Goal: Task Accomplishment & Management: Use online tool/utility

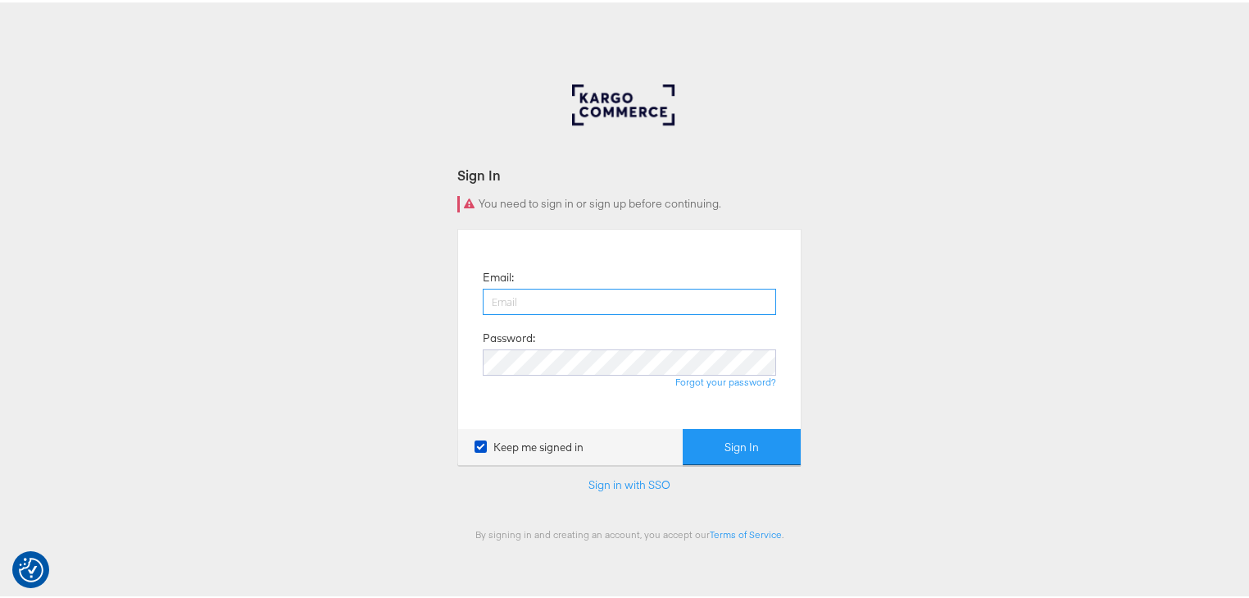
click at [525, 298] on input "email" at bounding box center [629, 299] width 293 height 26
type input "[PERSON_NAME][EMAIL_ADDRESS][PERSON_NAME][DOMAIN_NAME]"
click at [683, 426] on button "Sign In" at bounding box center [742, 444] width 118 height 37
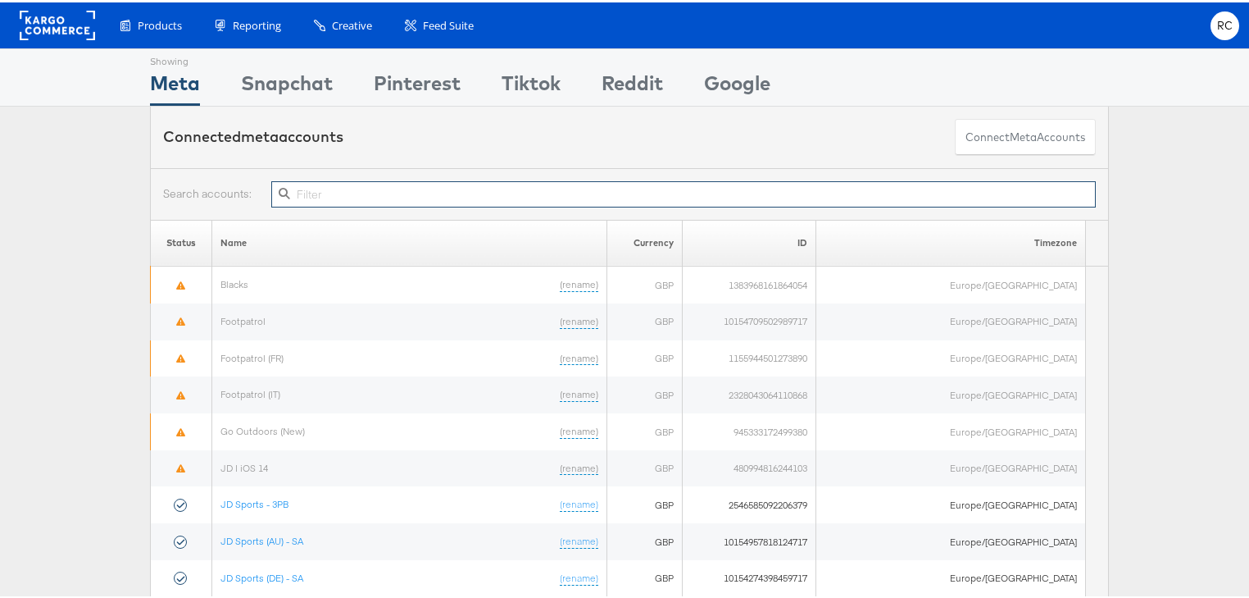
click at [308, 190] on input "text" at bounding box center [683, 192] width 825 height 26
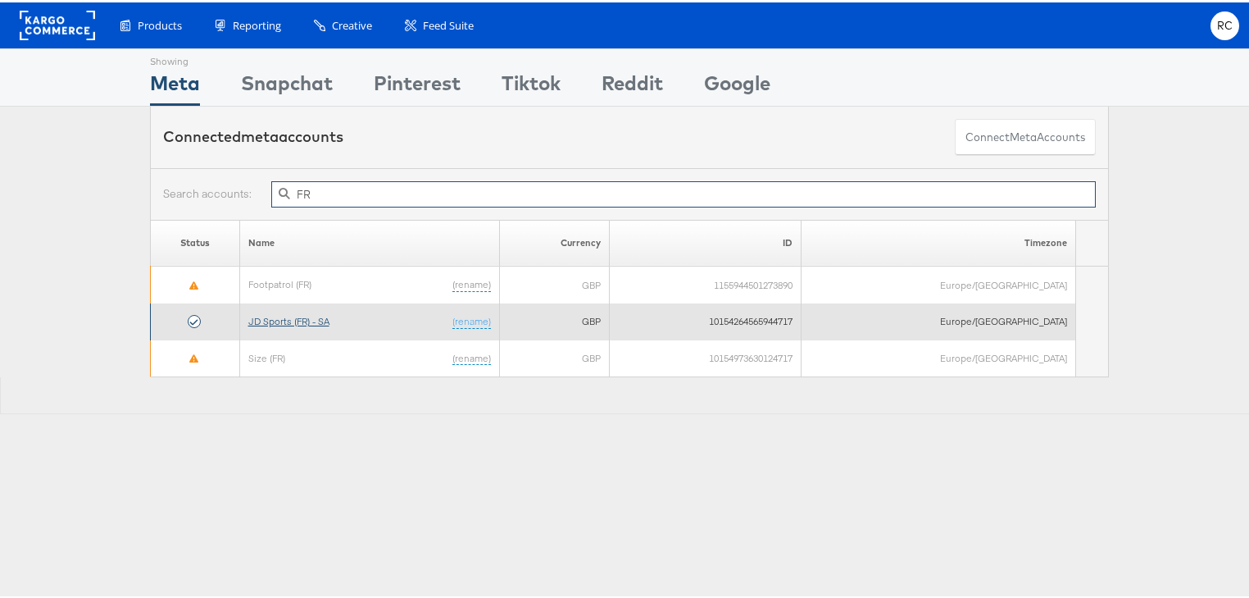
type input "FR"
click at [308, 318] on link "JD Sports (FR) - SA" at bounding box center [288, 318] width 81 height 12
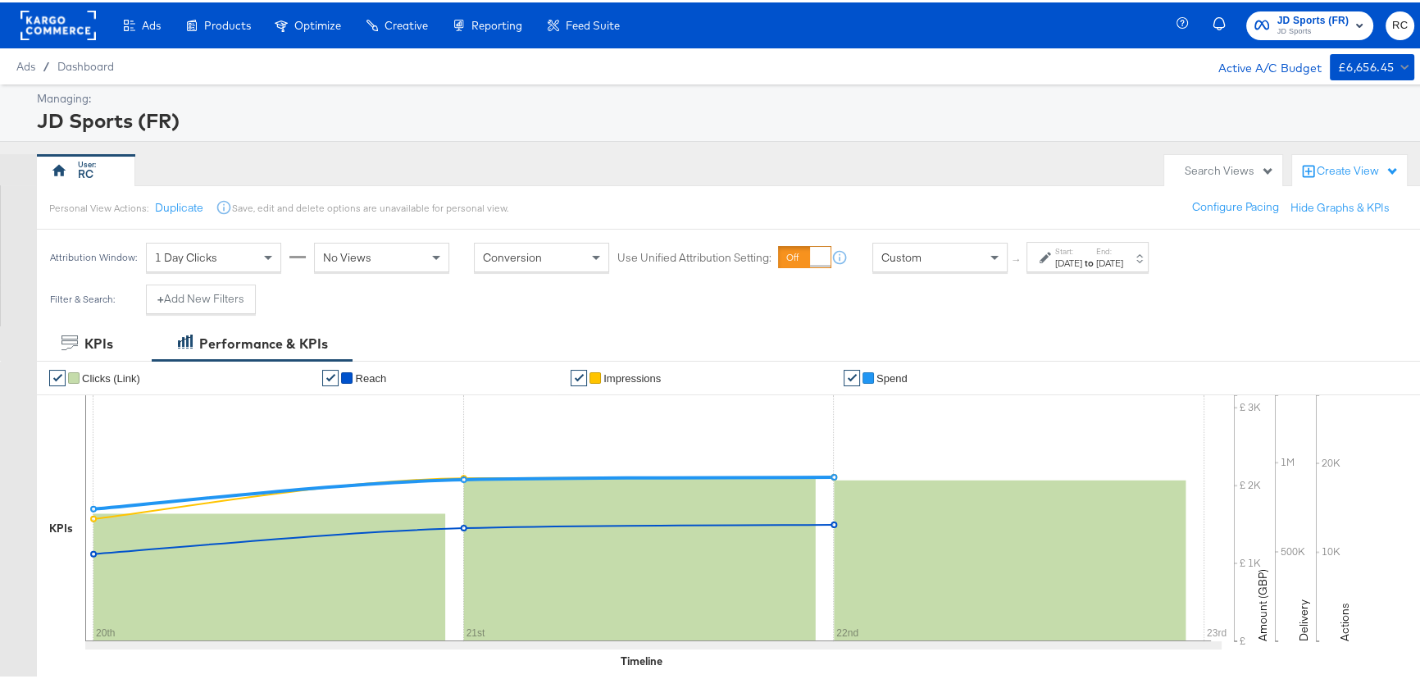
click at [555, 156] on div "RC" at bounding box center [596, 168] width 1119 height 33
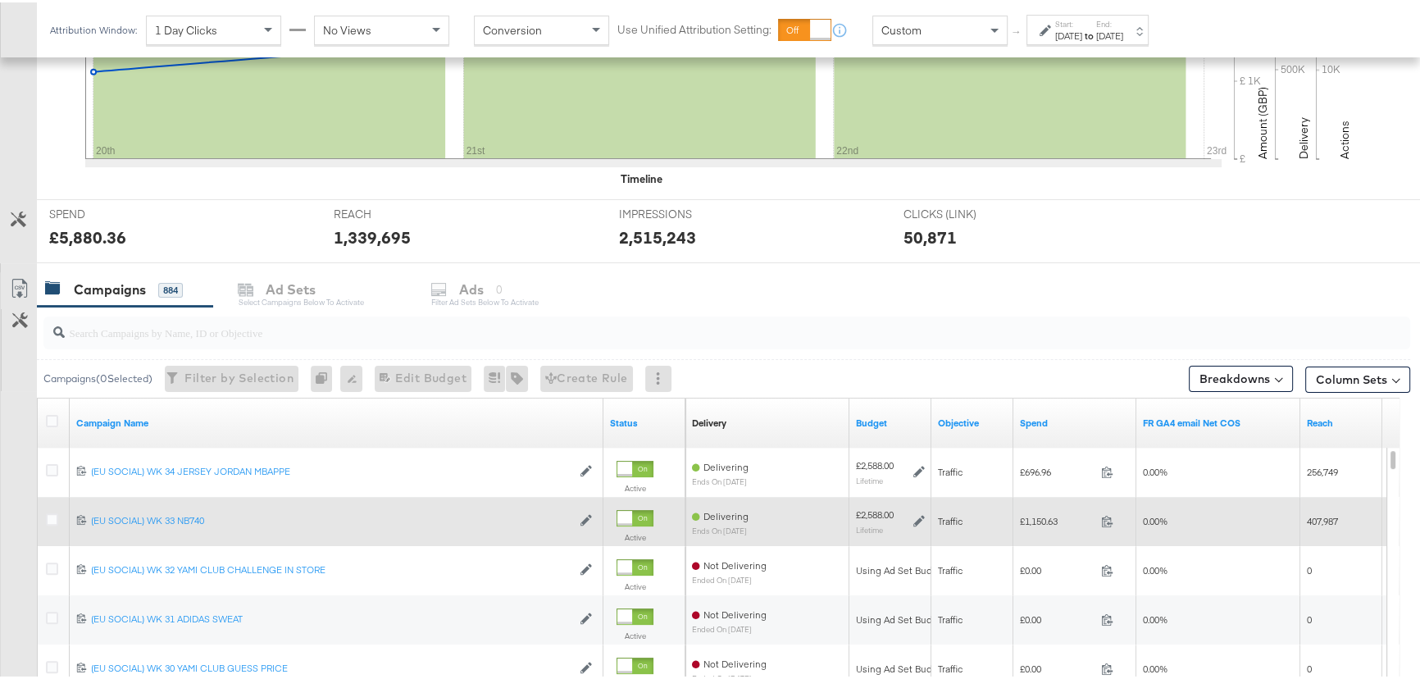
scroll to position [596, 0]
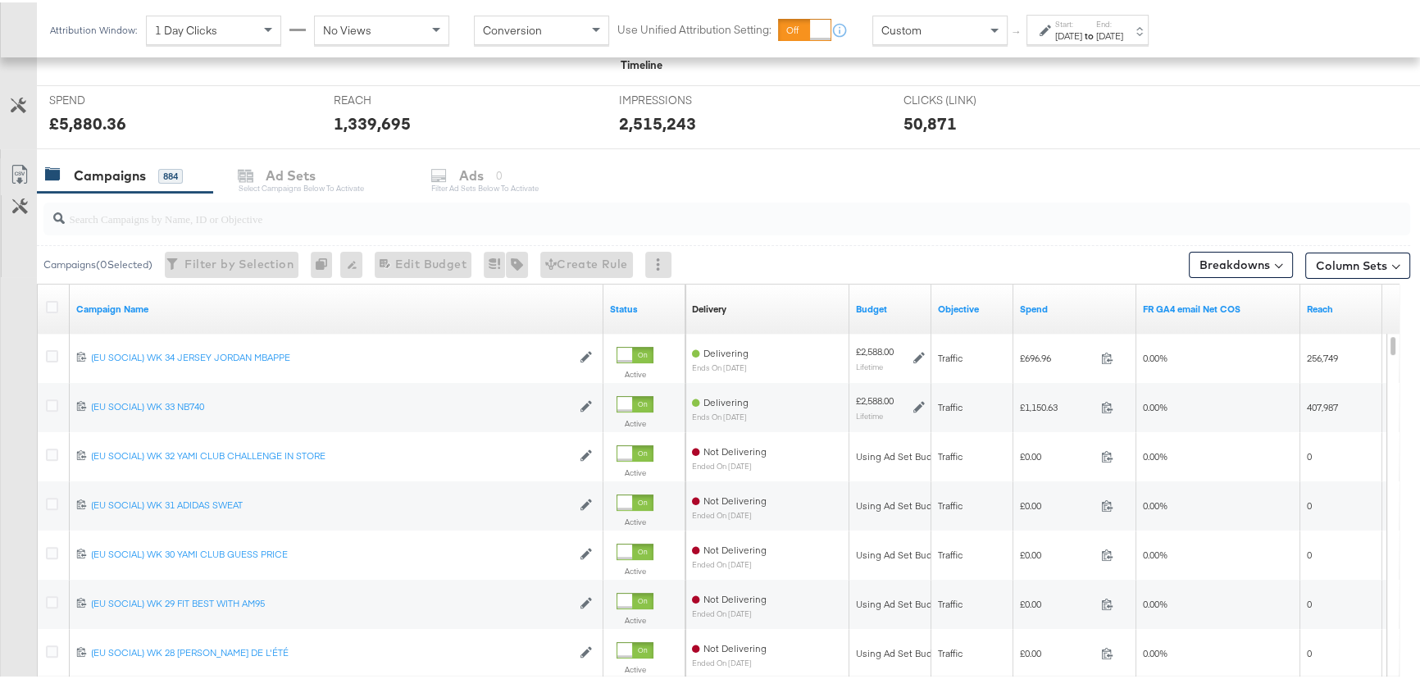
click at [224, 206] on input "search" at bounding box center [675, 209] width 1221 height 32
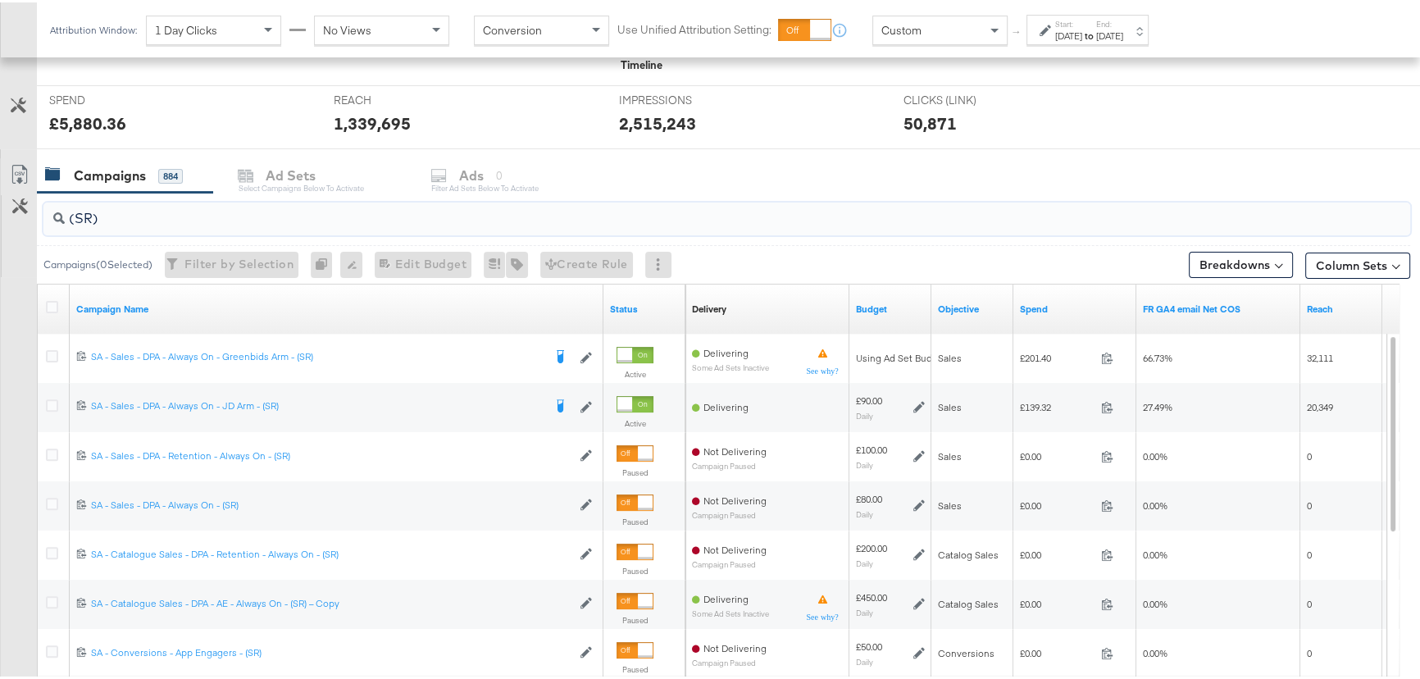
type input "(SR)"
click at [1123, 20] on label "End:" at bounding box center [1109, 21] width 27 height 11
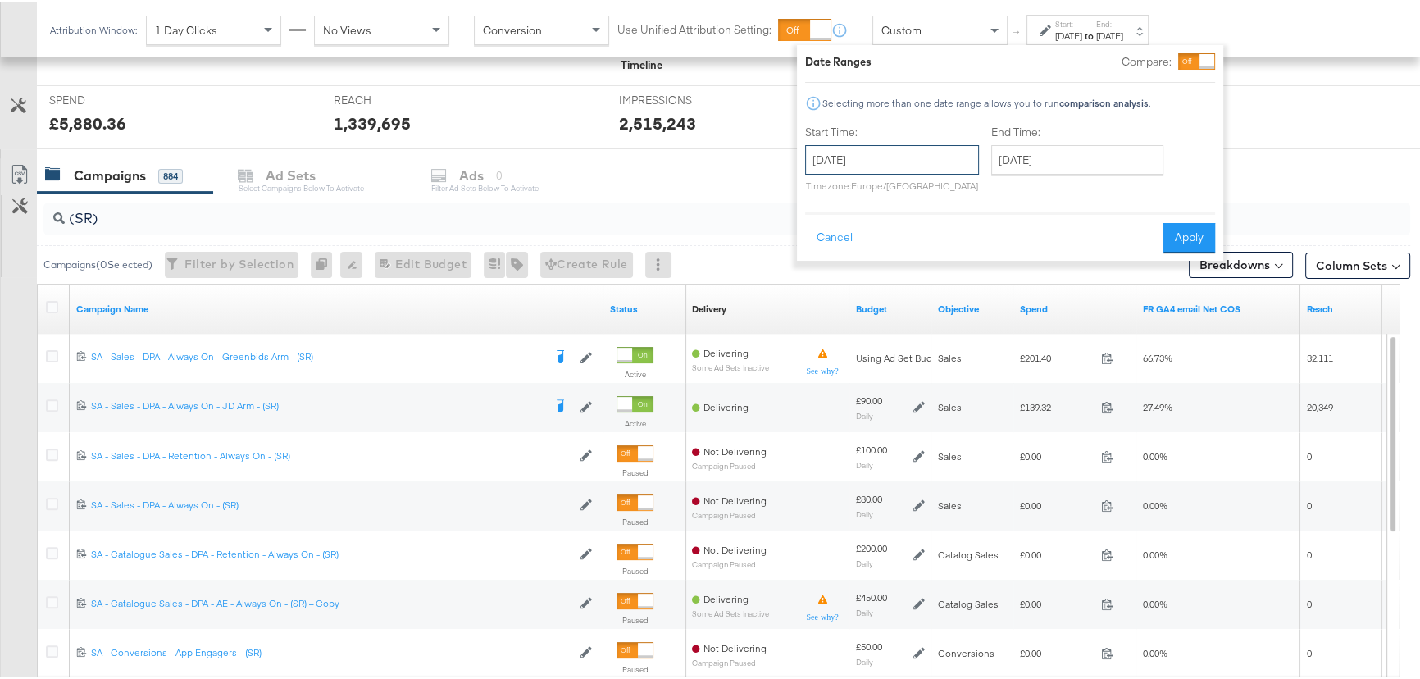
click at [921, 152] on input "September 20th 2025" at bounding box center [892, 158] width 174 height 30
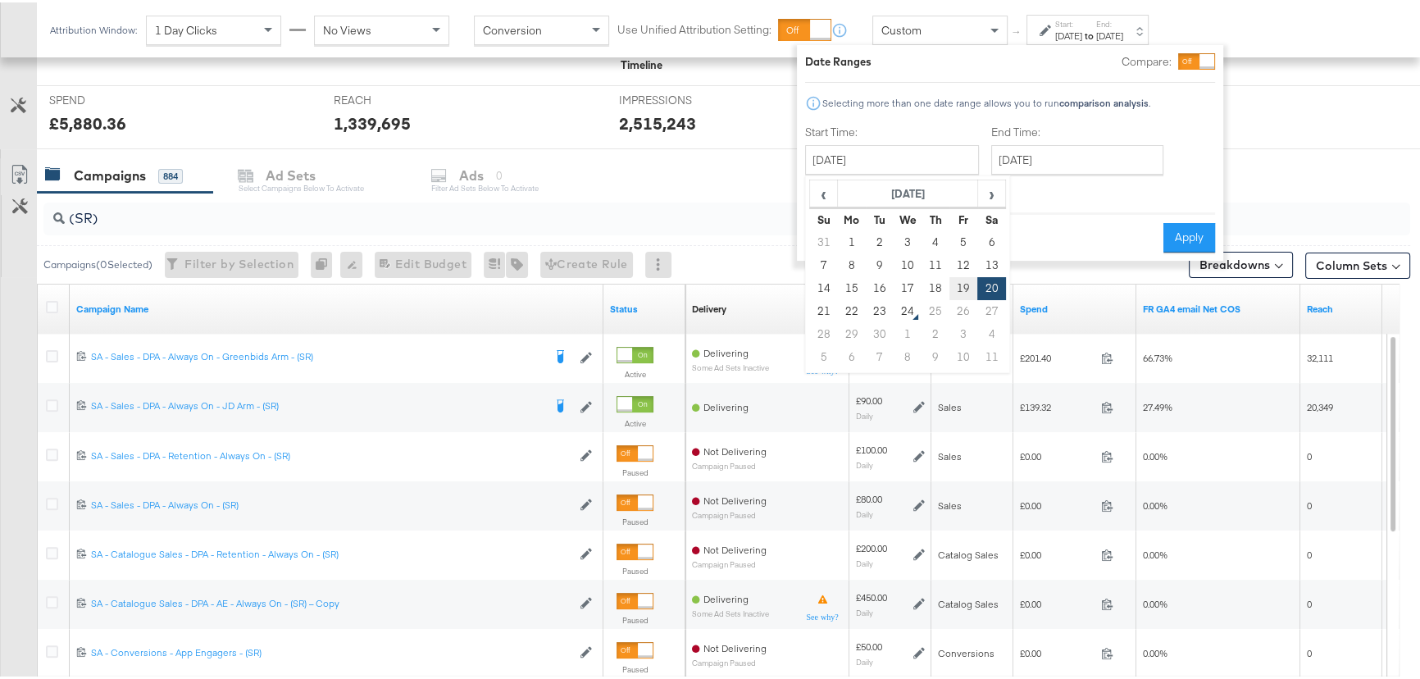
click at [964, 287] on td "19" at bounding box center [963, 286] width 28 height 23
type input "September 19th 2025"
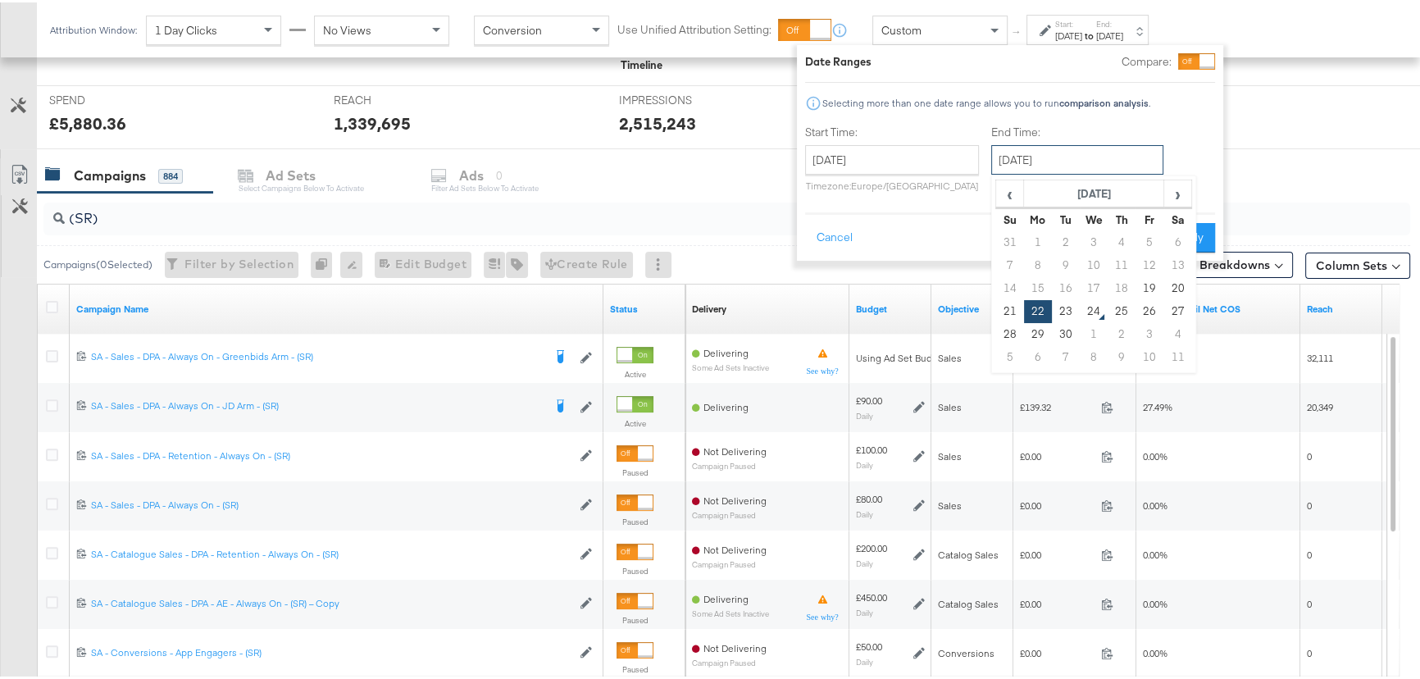
click at [1082, 162] on input "September 22nd 2025" at bounding box center [1077, 158] width 172 height 30
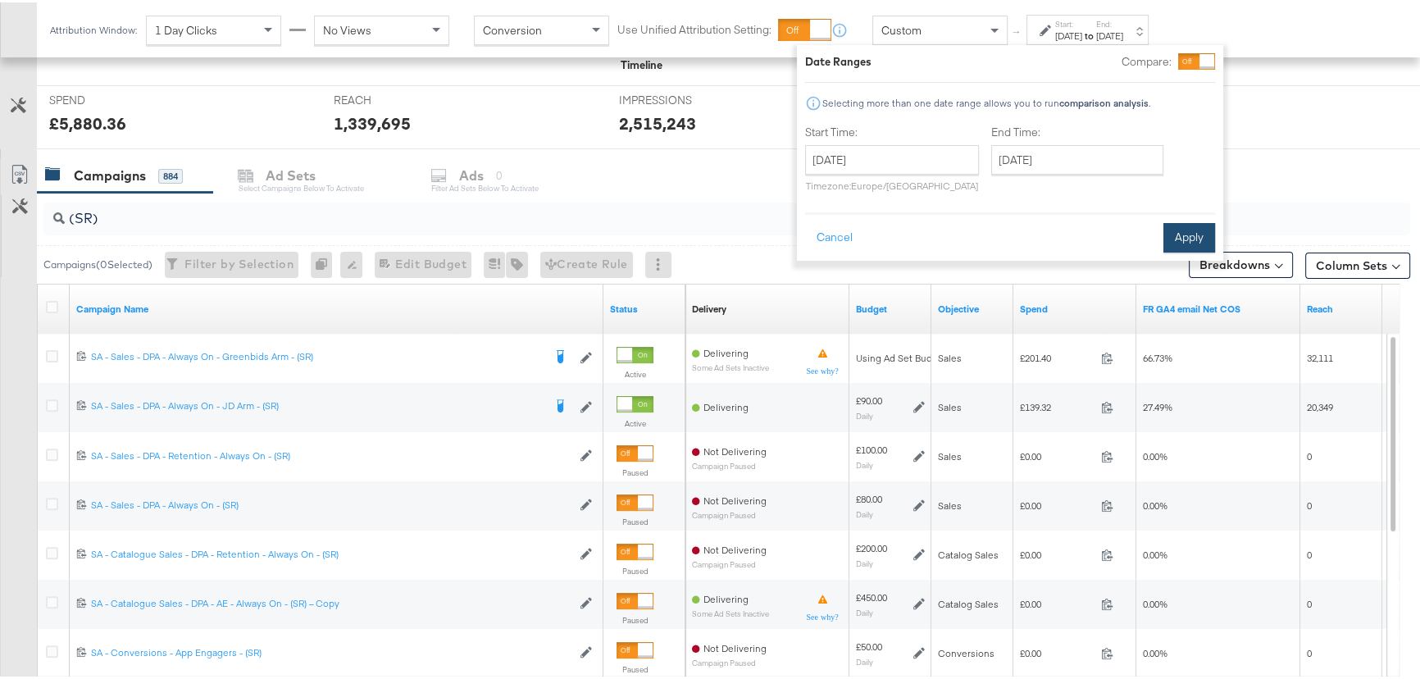
click at [1206, 234] on button "Apply" at bounding box center [1189, 235] width 52 height 30
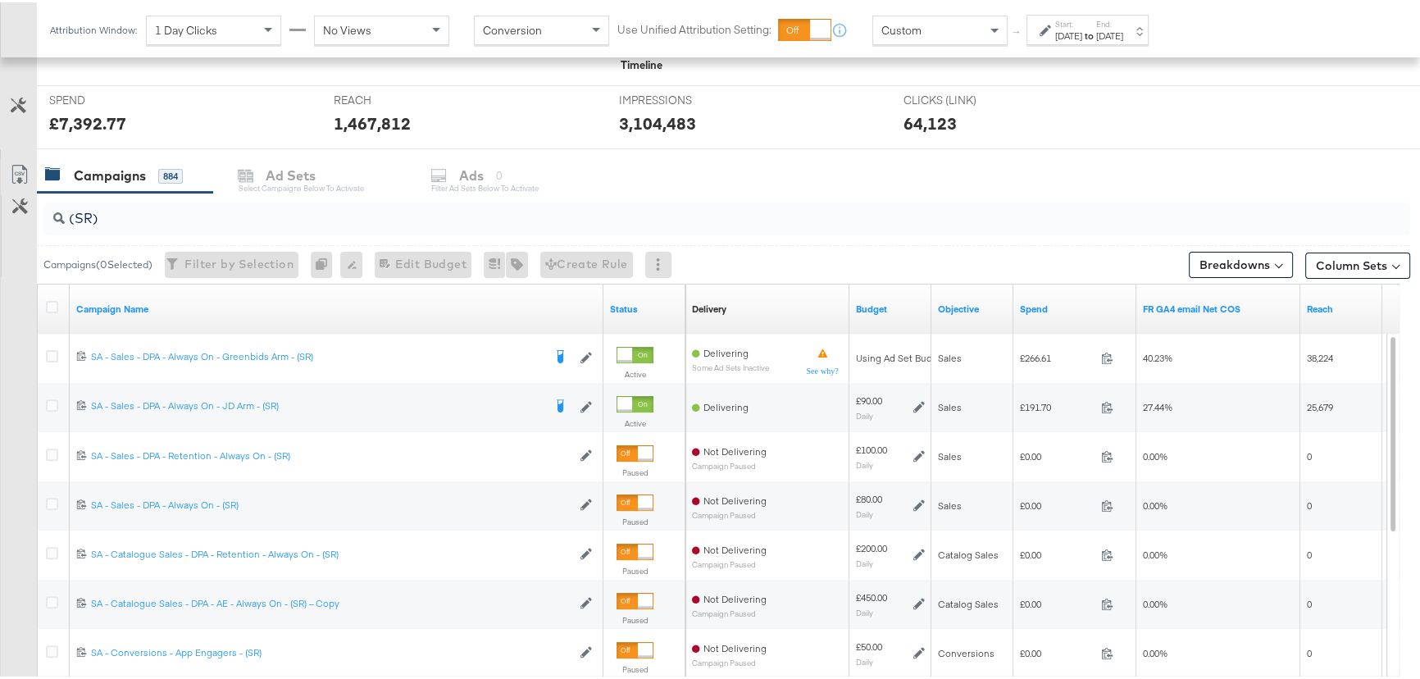
click at [1082, 24] on label "Start:" at bounding box center [1068, 21] width 27 height 11
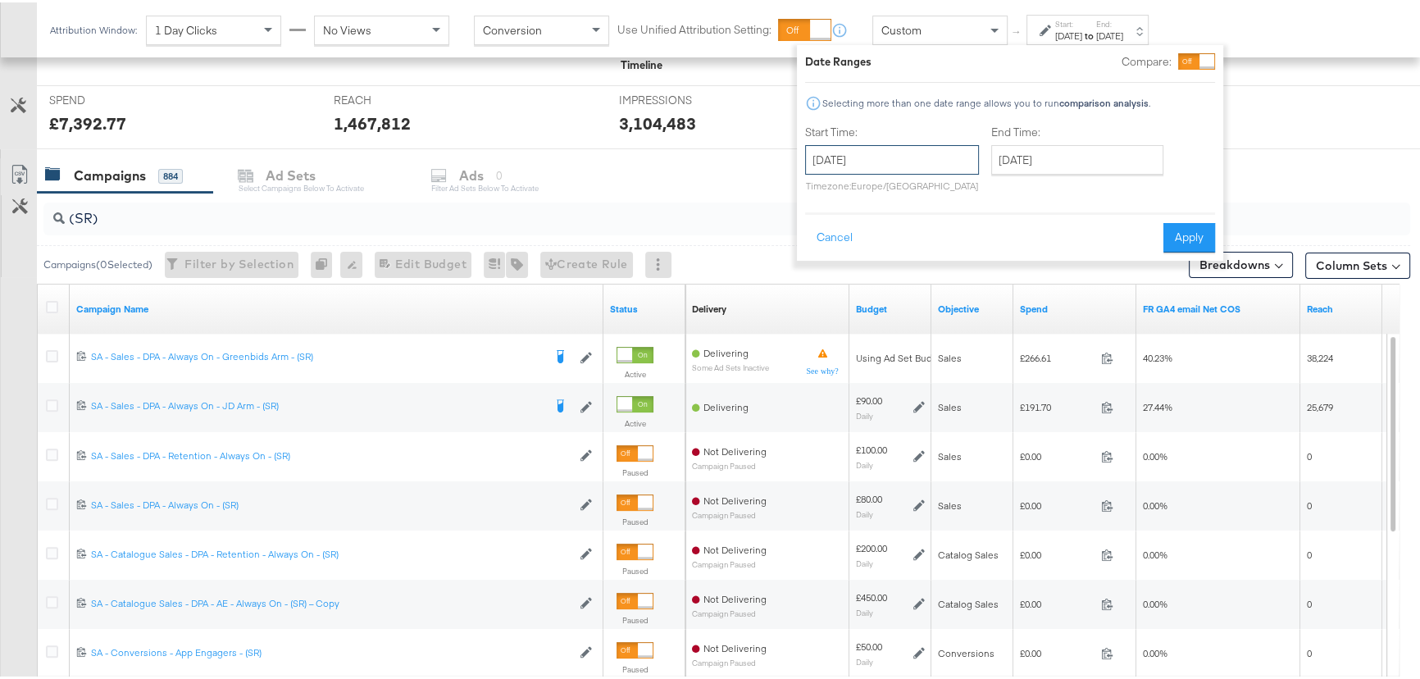
click at [920, 161] on input "September 19th 2025" at bounding box center [892, 158] width 174 height 30
click at [984, 288] on td "20" at bounding box center [991, 286] width 28 height 23
type input "September 20th 2025"
click at [1180, 228] on button "Apply" at bounding box center [1189, 235] width 52 height 30
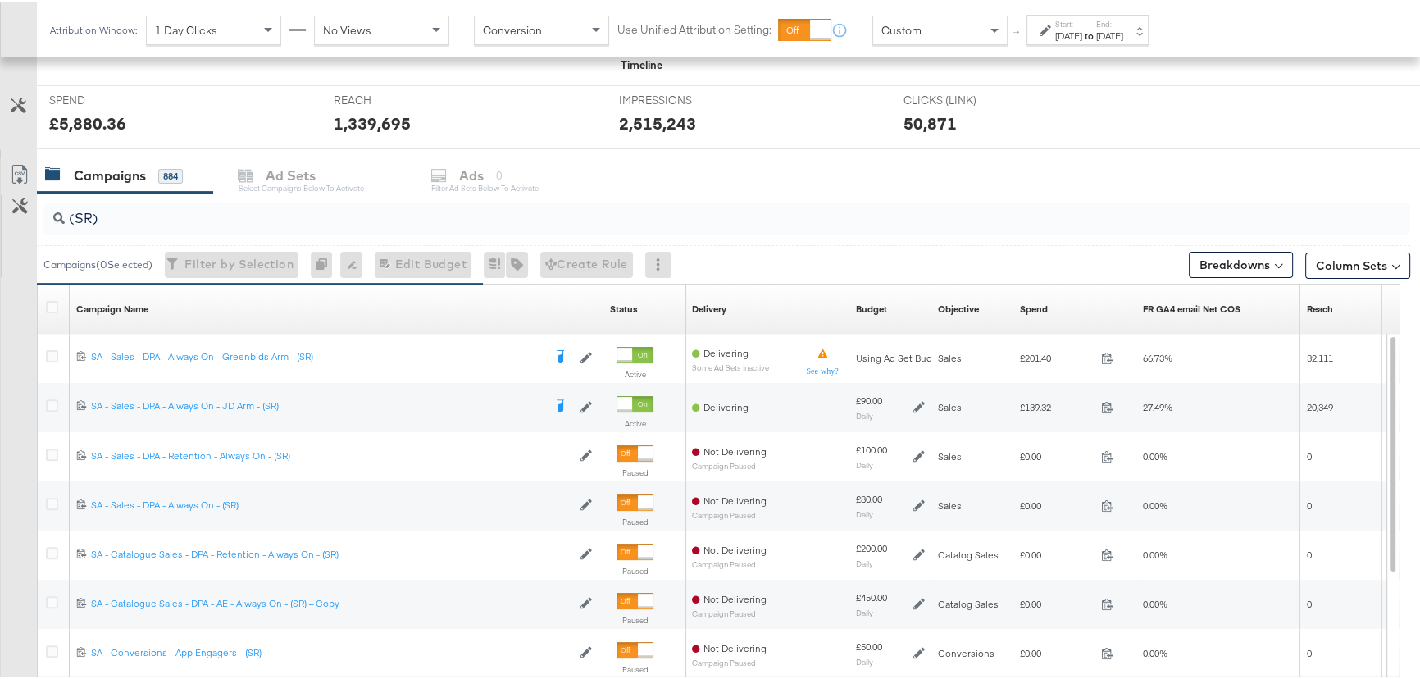
click at [1096, 31] on strong "to" at bounding box center [1089, 33] width 14 height 12
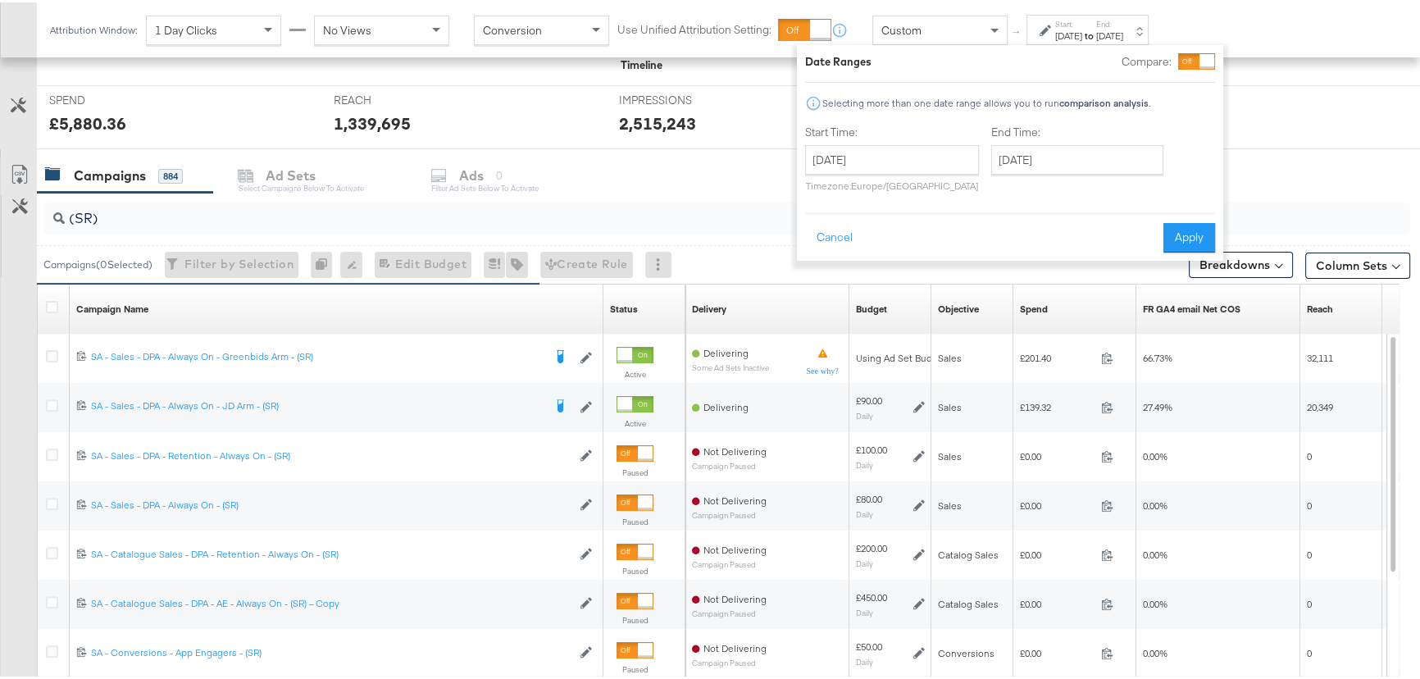
click at [1096, 31] on strong "to" at bounding box center [1089, 33] width 14 height 12
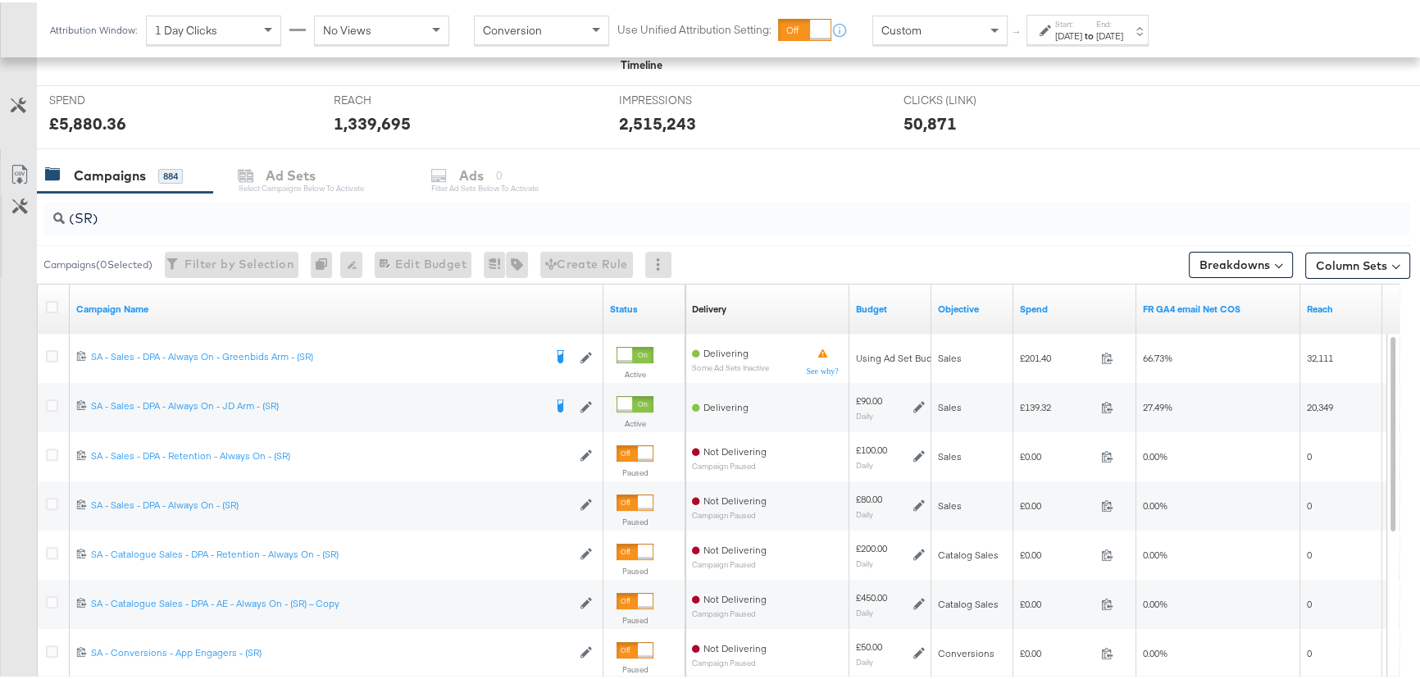
click at [1082, 27] on div "Sep 20th 2025" at bounding box center [1068, 33] width 27 height 13
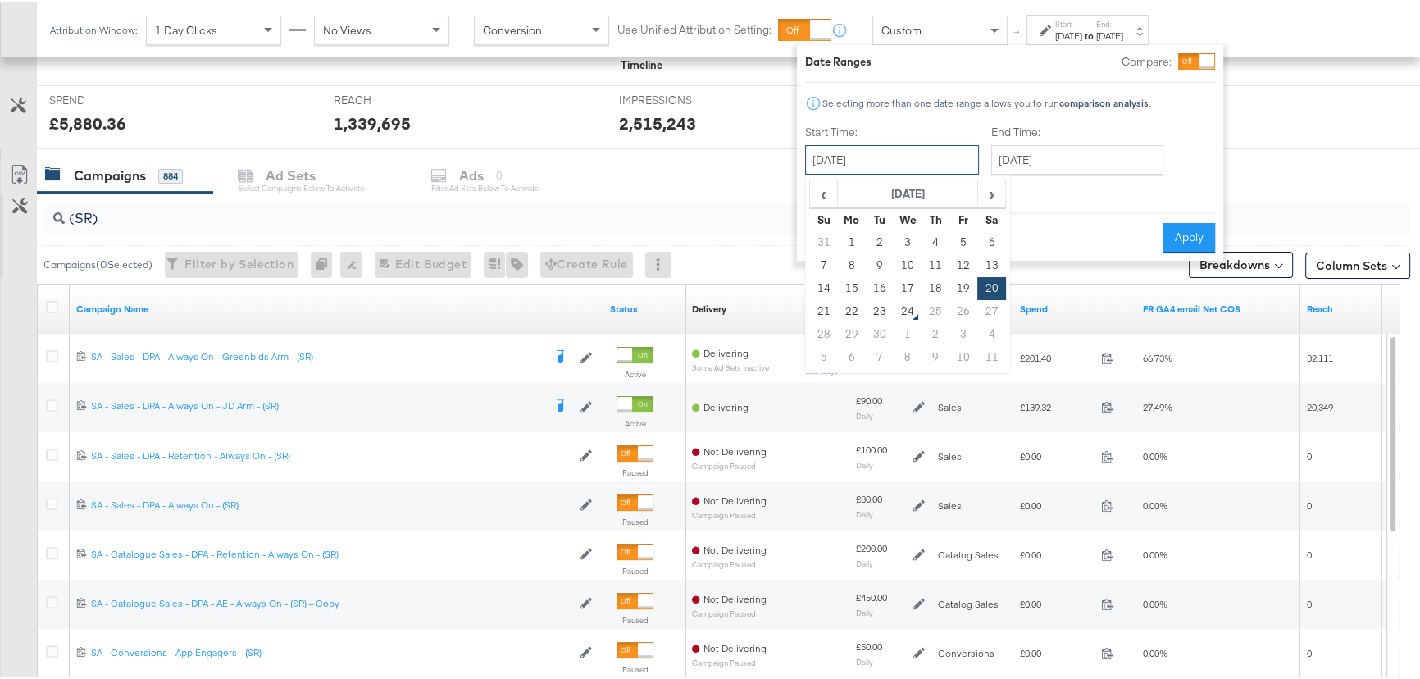
click at [907, 156] on input "September 20th 2025" at bounding box center [892, 158] width 174 height 30
click at [968, 286] on td "19" at bounding box center [963, 286] width 28 height 23
type input "September 19th 2025"
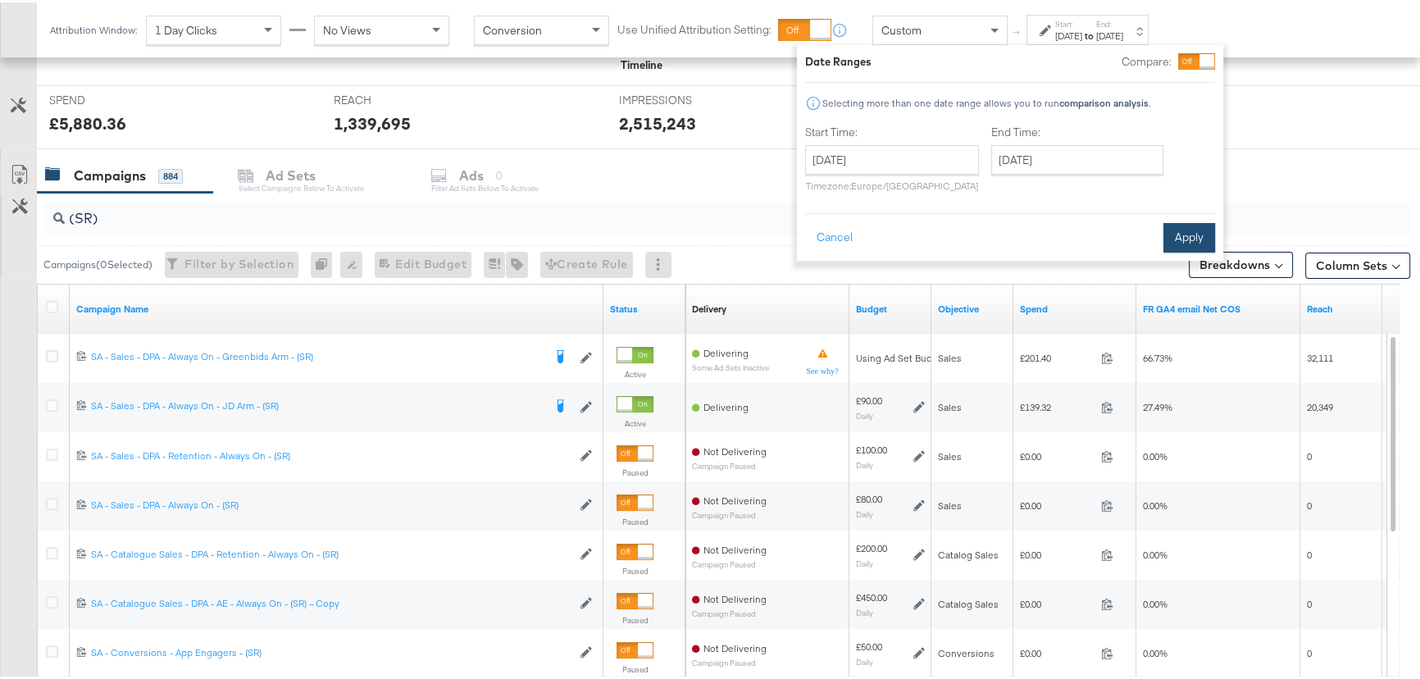
click at [1180, 232] on button "Apply" at bounding box center [1189, 235] width 52 height 30
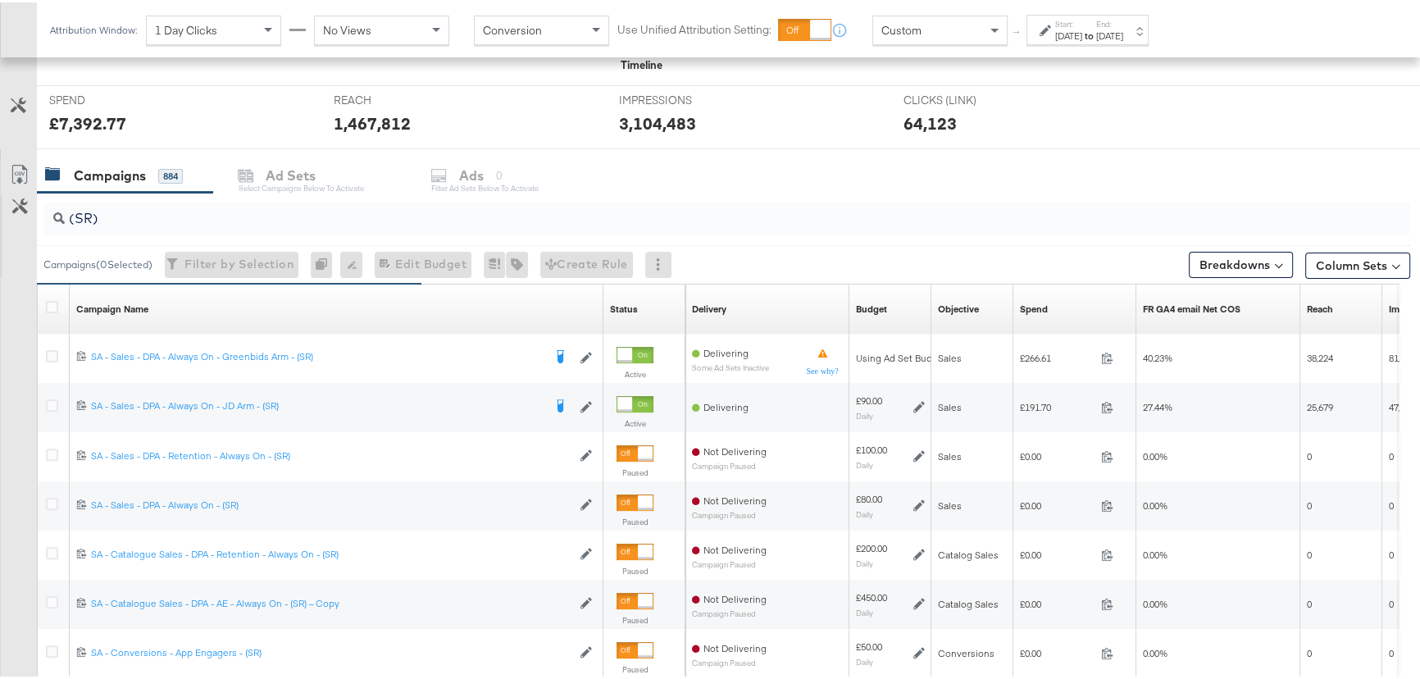
click at [1082, 31] on div "Sep 19th 2025" at bounding box center [1068, 33] width 27 height 13
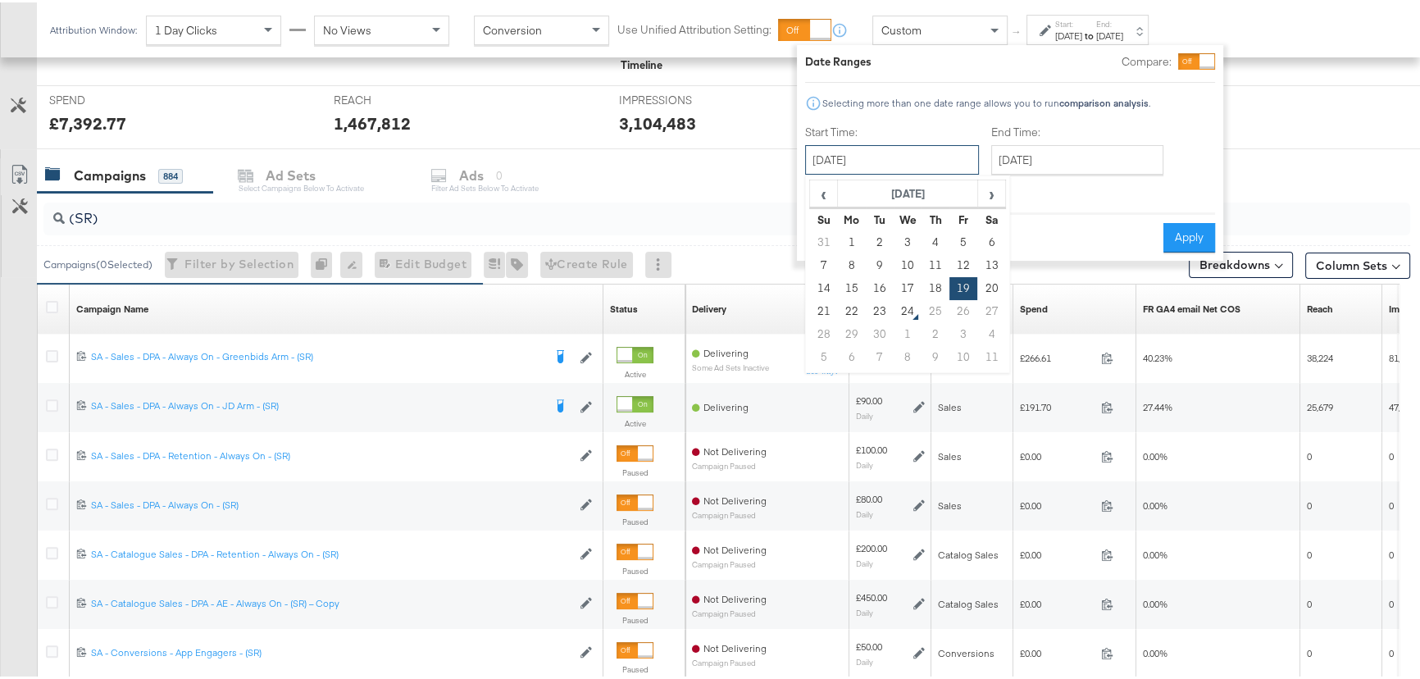
click at [927, 153] on input "September 19th 2025" at bounding box center [892, 158] width 174 height 30
click at [985, 284] on td "20" at bounding box center [991, 286] width 28 height 23
type input "September 20th 2025"
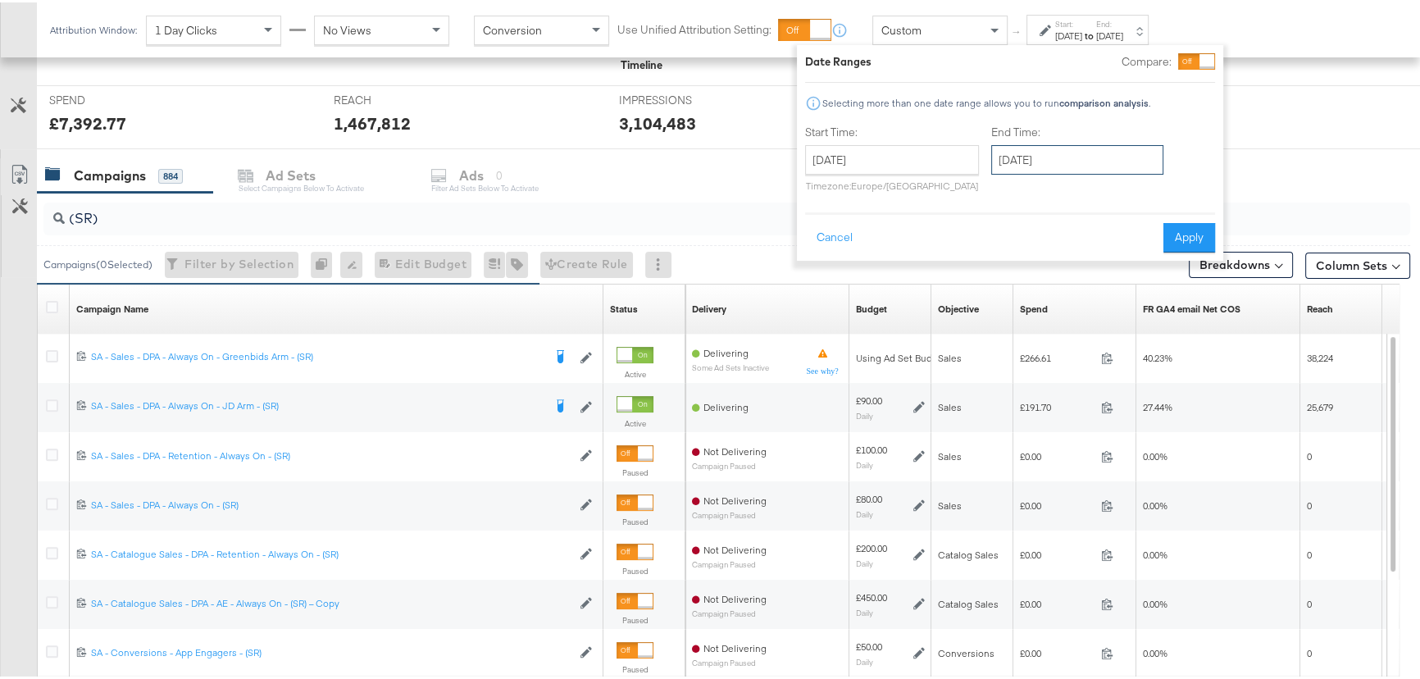
click at [1093, 157] on input "September 22nd 2025" at bounding box center [1077, 158] width 172 height 30
click at [1172, 289] on td "20" at bounding box center [1177, 286] width 28 height 23
type input "September 20th 2025"
click at [1193, 230] on button "Apply" at bounding box center [1187, 235] width 52 height 30
